Goal: Entertainment & Leisure: Consume media (video, audio)

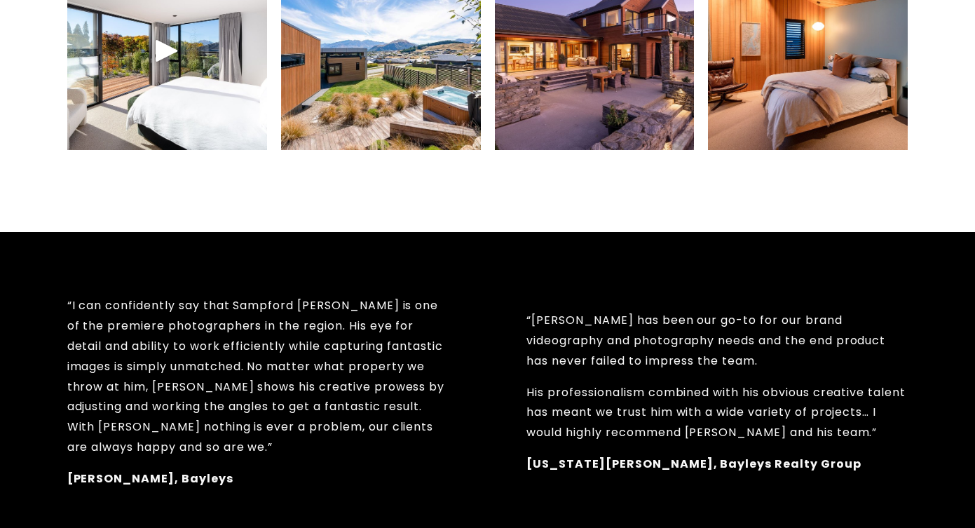
scroll to position [859, 0]
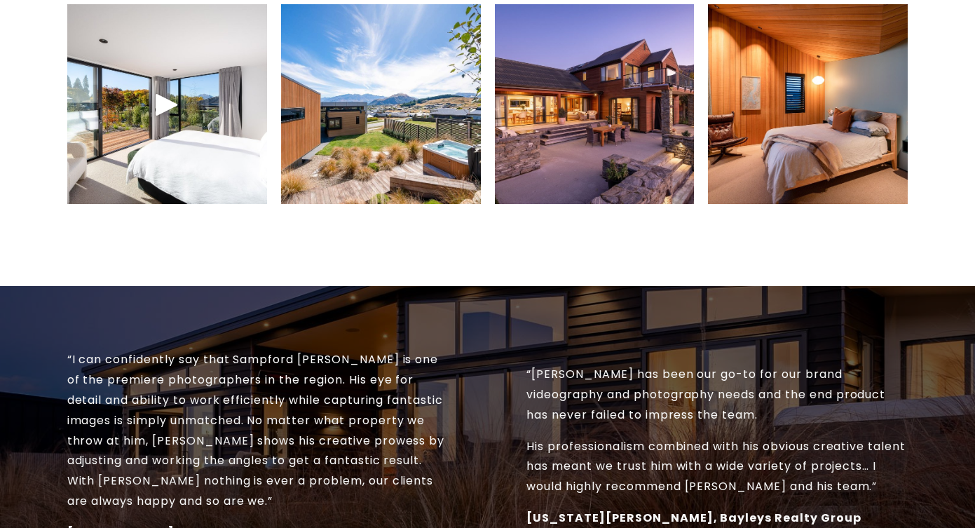
click at [155, 110] on div at bounding box center [167, 105] width 34 height 34
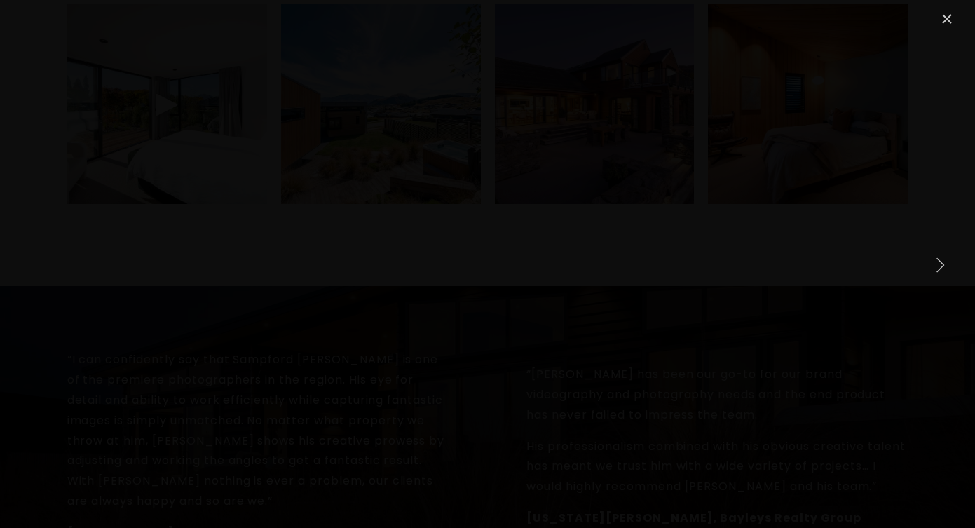
click at [948, 20] on link "Close" at bounding box center [947, 19] width 17 height 17
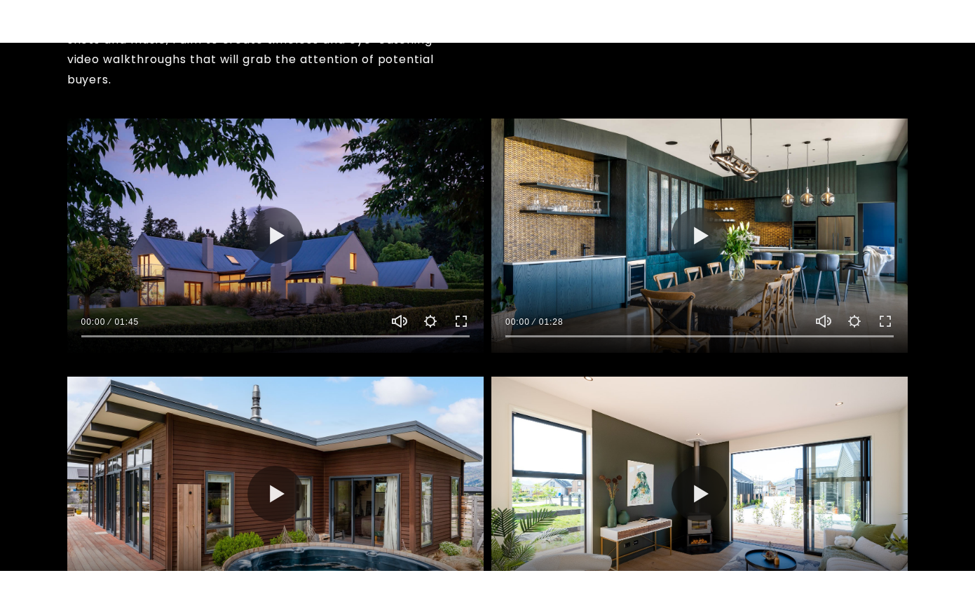
scroll to position [1717, 0]
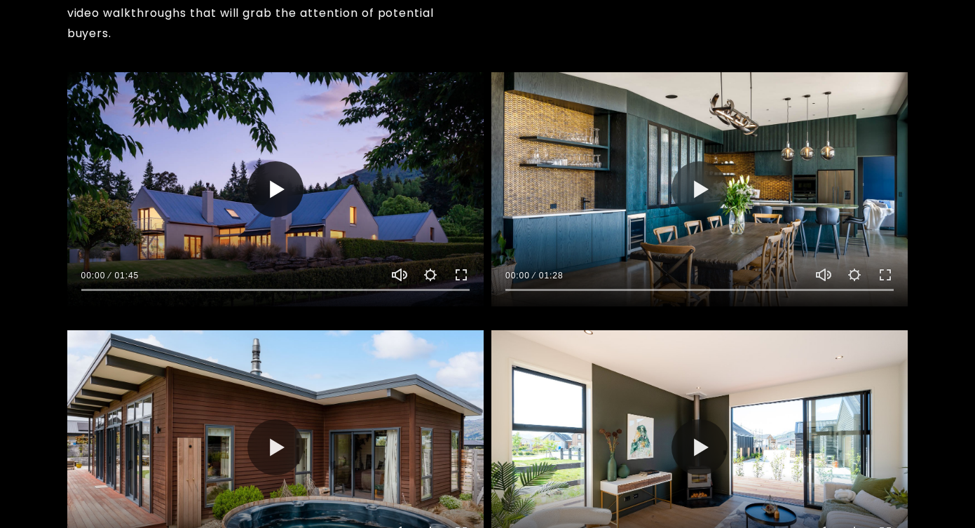
click at [286, 191] on button "Play" at bounding box center [276, 189] width 56 height 56
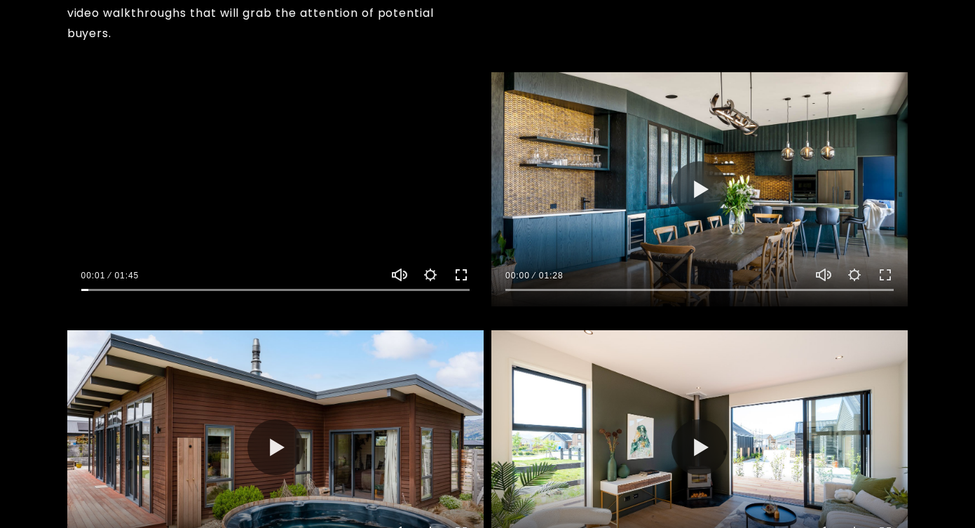
click at [462, 269] on button "Exit fullscreen Enter fullscreen" at bounding box center [461, 274] width 17 height 17
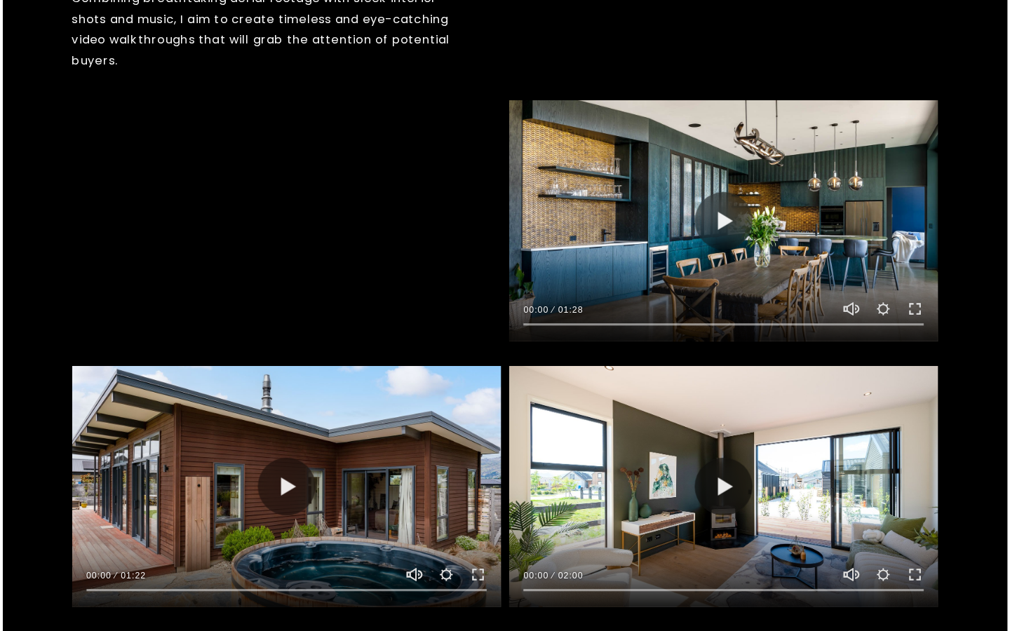
scroll to position [1719, 0]
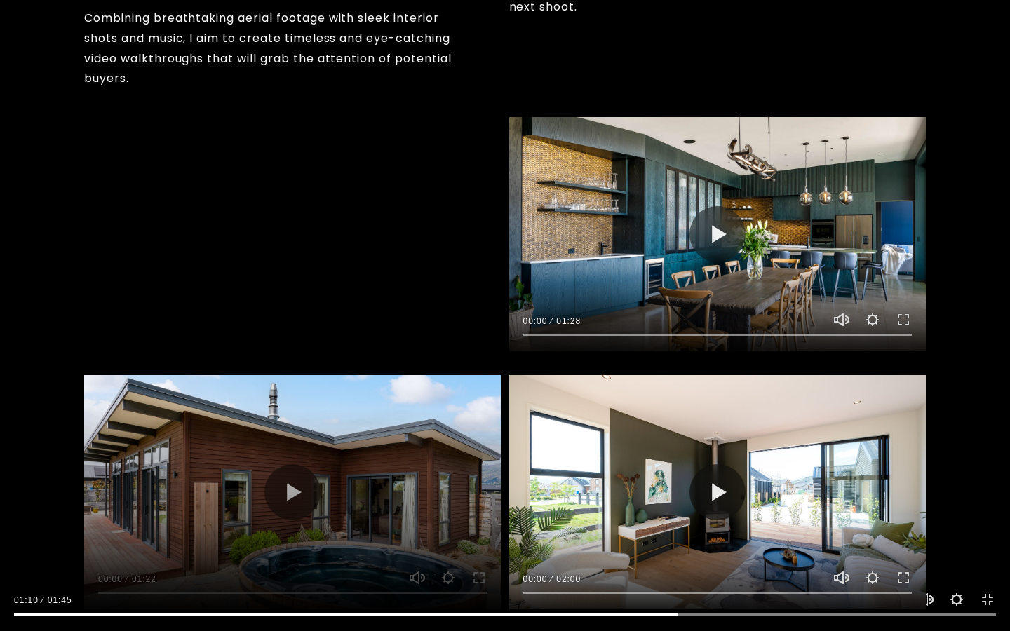
click at [729, 527] on div at bounding box center [505, 611] width 1010 height 40
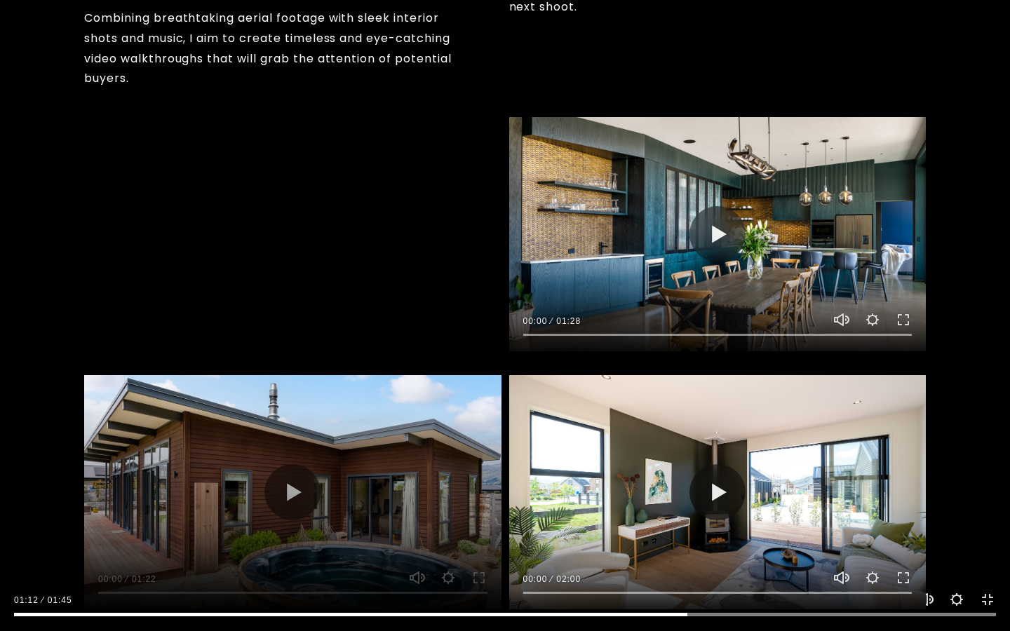
click at [754, 527] on input "Seek" at bounding box center [505, 615] width 982 height 10
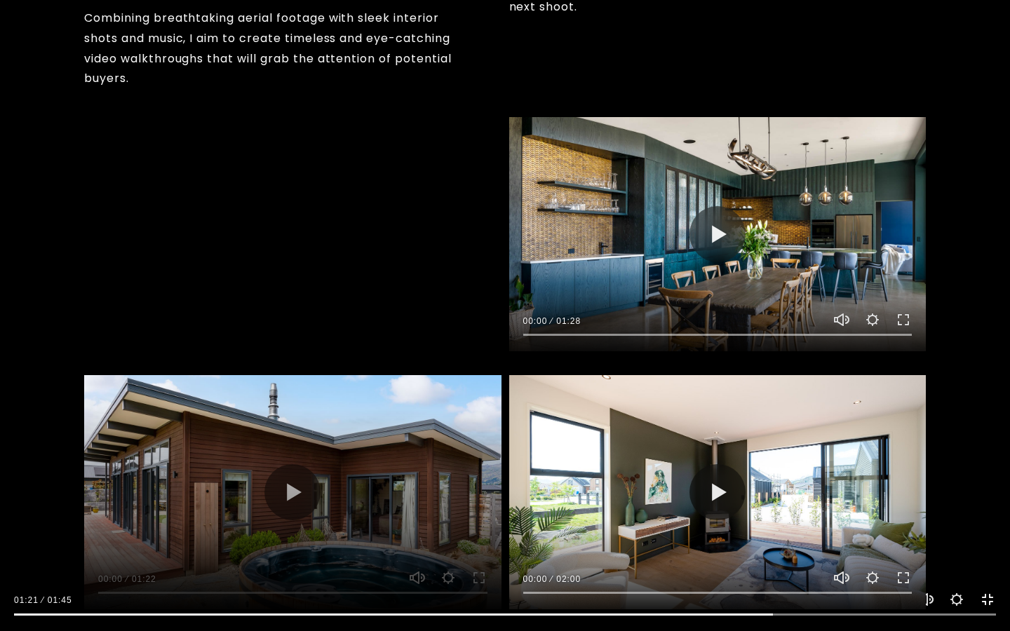
click at [975, 527] on button "Exit fullscreen Enter fullscreen" at bounding box center [987, 599] width 17 height 17
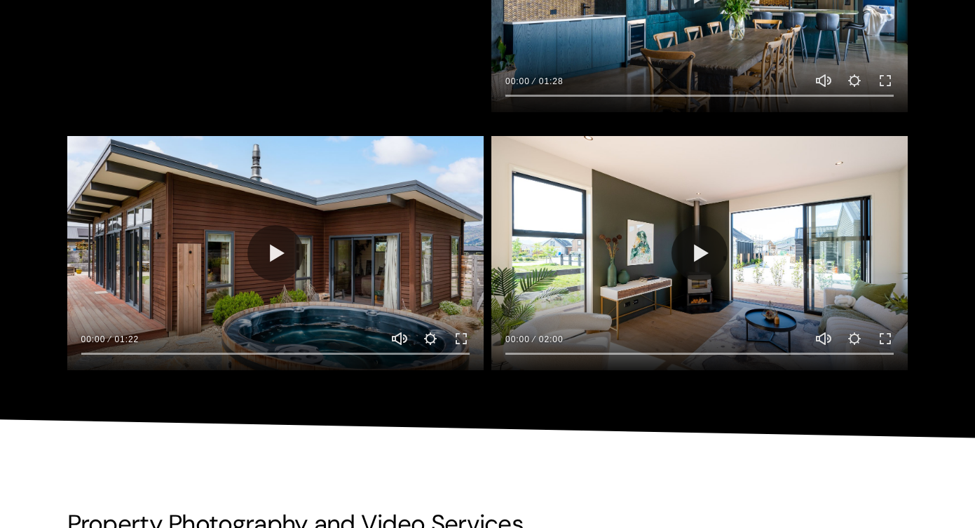
scroll to position [2028, 0]
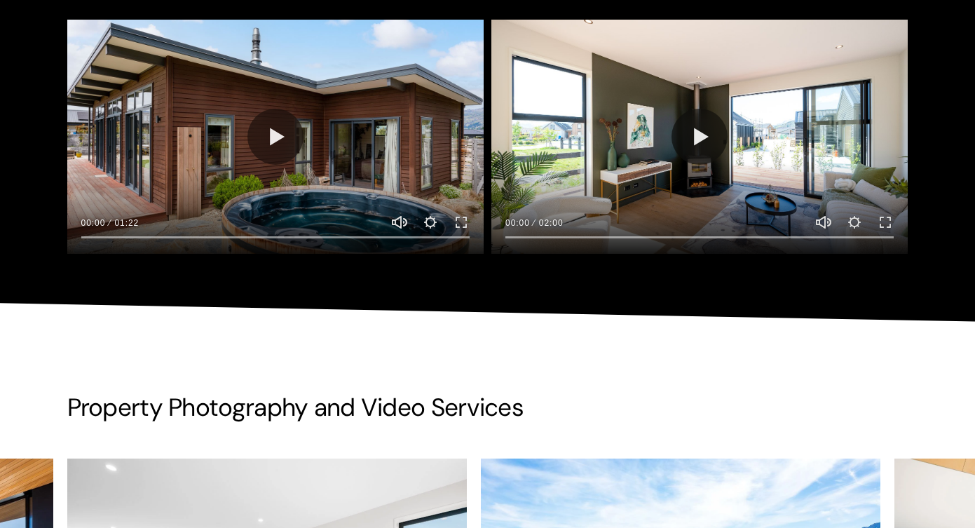
click at [665, 132] on div at bounding box center [700, 137] width 417 height 234
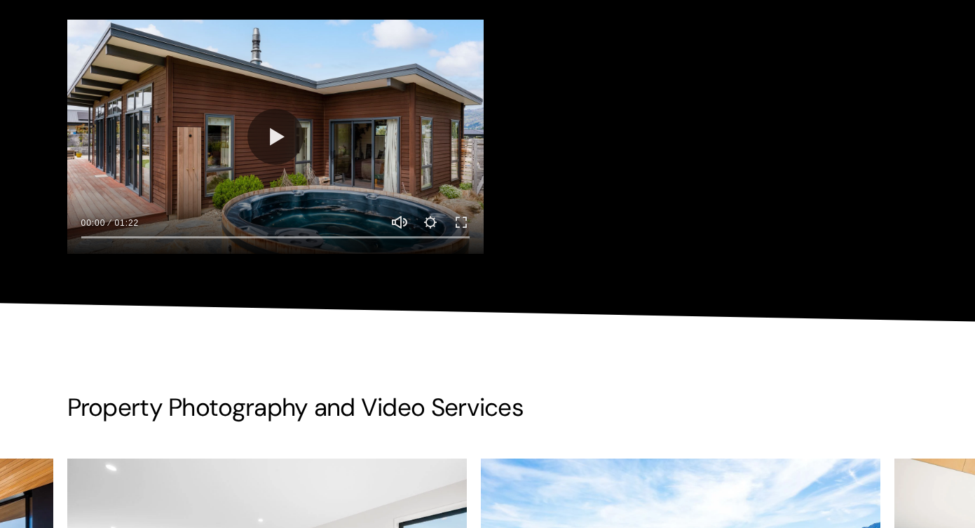
type input "80.36"
type input "0.12"
type input "80.61"
type input "0.34"
type input "80.86"
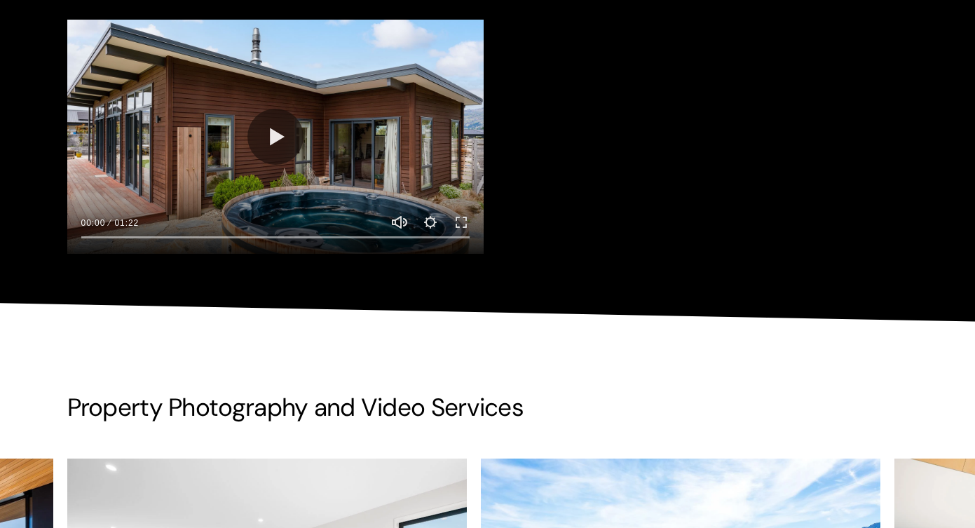
type input "0.56"
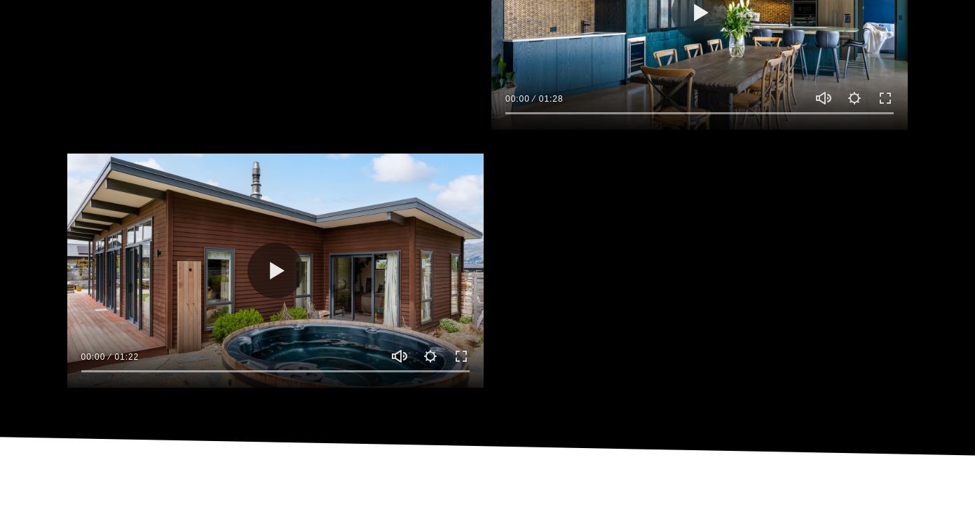
type input "81.12"
type input "0.78"
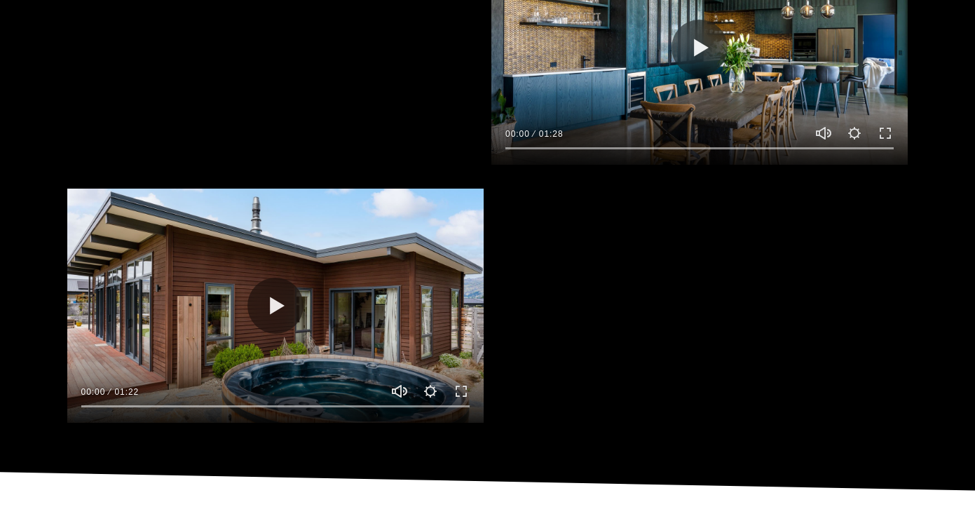
scroll to position [1848, 0]
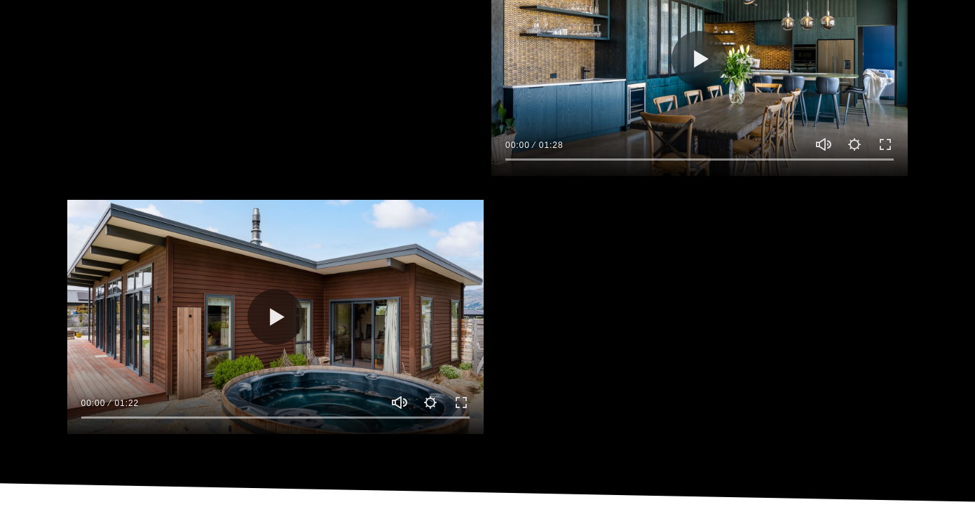
type input "81.37"
type input "1"
type input "81.62"
type input "1.22"
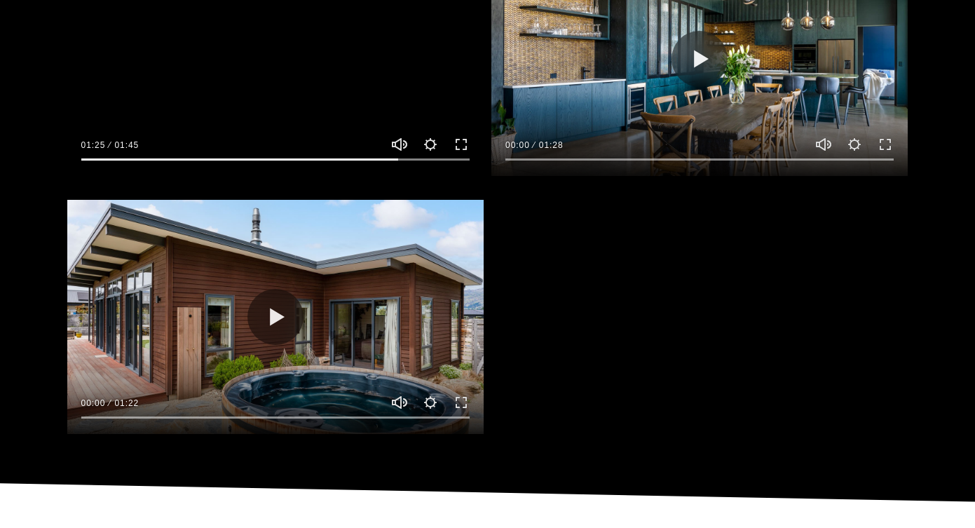
type input "81.87"
type input "1.44"
click at [348, 64] on div at bounding box center [275, 59] width 417 height 234
type input "82.08"
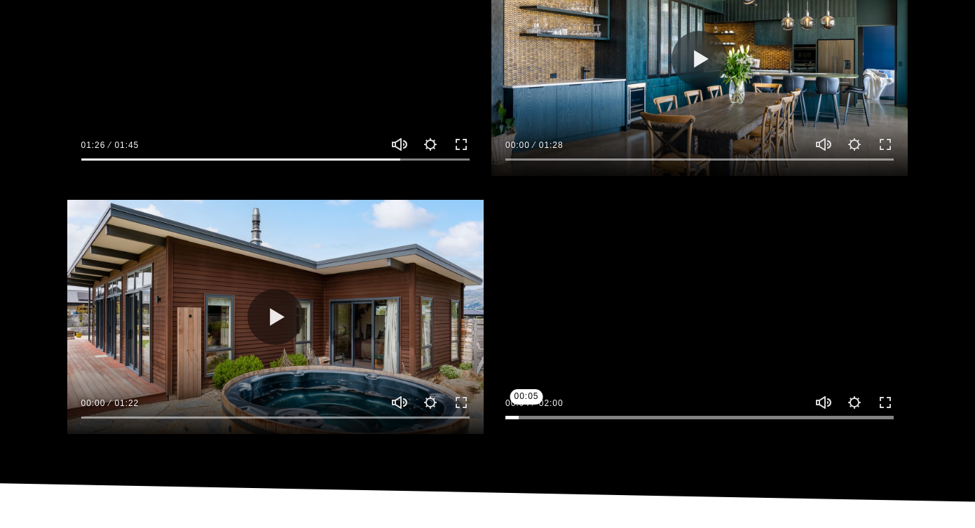
click at [527, 416] on input "Seek" at bounding box center [700, 418] width 388 height 10
click at [555, 414] on input "Seek" at bounding box center [700, 418] width 388 height 10
click at [602, 403] on div at bounding box center [700, 414] width 417 height 40
click at [580, 413] on input "Seek" at bounding box center [700, 418] width 388 height 10
click at [605, 413] on input "Seek" at bounding box center [700, 418] width 388 height 10
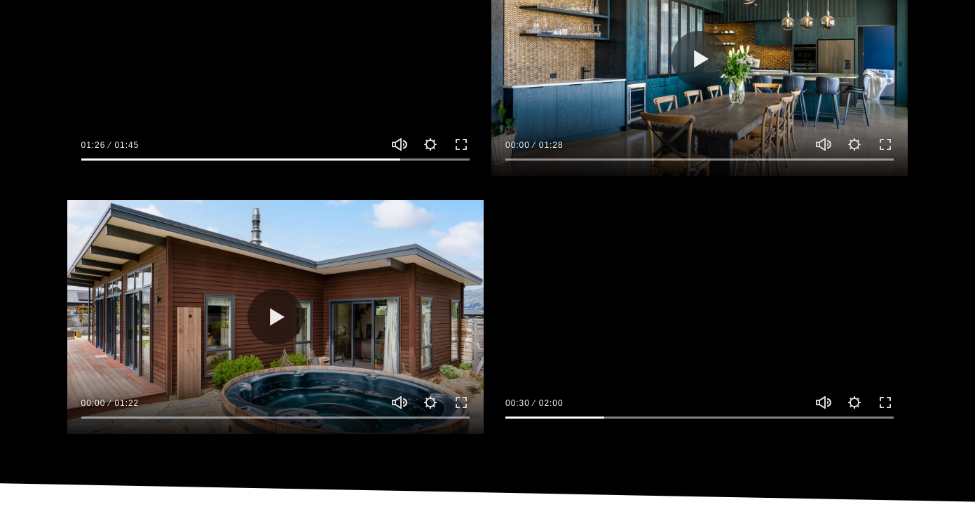
click at [698, 309] on button "Play" at bounding box center [700, 317] width 56 height 56
type input "25.62"
